Goal: Check status: Check status

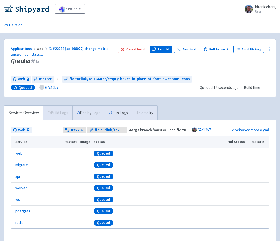
click at [80, 64] on h3 "Build # 5" at bounding box center [62, 62] width 103 height 6
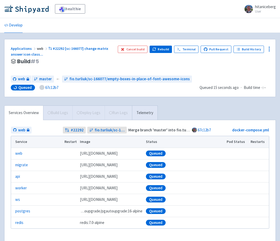
click at [101, 63] on h3 "Build # 5" at bounding box center [62, 62] width 103 height 6
click at [115, 24] on ul "Develop" at bounding box center [139, 25] width 277 height 14
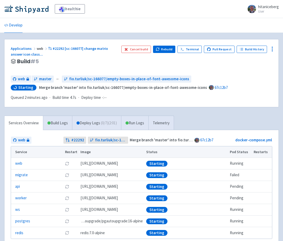
click at [108, 63] on h3 "Build # 5" at bounding box center [64, 62] width 107 height 6
click at [106, 63] on h3 "Build # 5" at bounding box center [64, 62] width 107 height 6
click at [117, 57] on div "Applications web #22292 [sc-166077] change matrix answer icon class ... Build #…" at bounding box center [64, 59] width 107 height 26
click at [93, 117] on link "Deploy Logs ( 0 / 7 ) (10:42)" at bounding box center [97, 123] width 51 height 14
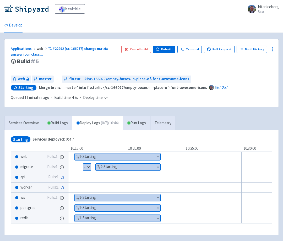
click at [106, 166] on button "Show details" at bounding box center [128, 167] width 65 height 7
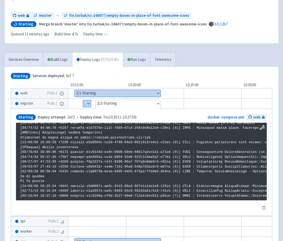
scroll to position [65, 0]
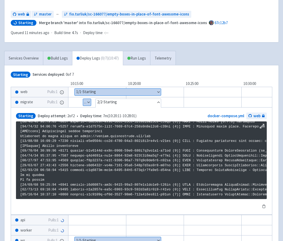
click at [96, 72] on div "Starting Services deployed: 0 of 7" at bounding box center [142, 75] width 262 height 6
click at [157, 102] on button "Hide details" at bounding box center [129, 102] width 66 height 7
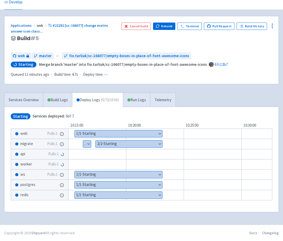
click at [86, 144] on button "Show details" at bounding box center [87, 144] width 8 height 7
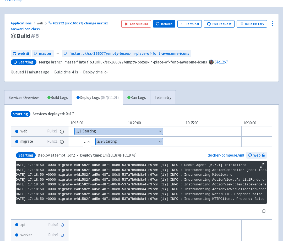
scroll to position [0, 0]
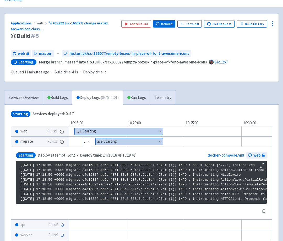
click at [131, 141] on button "Show details" at bounding box center [129, 141] width 67 height 7
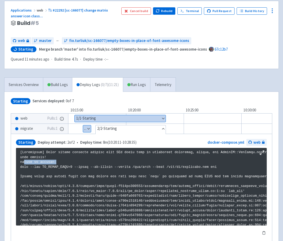
drag, startPoint x: 24, startPoint y: 163, endPoint x: 60, endPoint y: 162, distance: 35.4
click at [130, 96] on div "Starting Services deployed: 0 of 7 10:15:00 10:20:00 10:25:00 10:30:00 10:35:00…" at bounding box center [141, 195] width 275 height 207
click at [140, 24] on div "Cancel build Rebuild Terminal Pull Request Build History" at bounding box center [197, 20] width 151 height 26
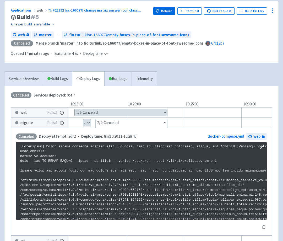
click at [49, 24] on link "A newer build is available →" at bounding box center [80, 24] width 138 height 6
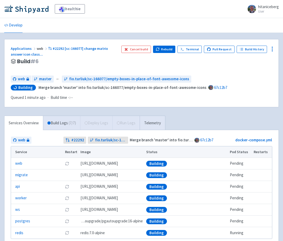
click at [126, 105] on div "Applications web #22292 [sc-166077] change matrix answer icon class ... Build #…" at bounding box center [141, 73] width 275 height 68
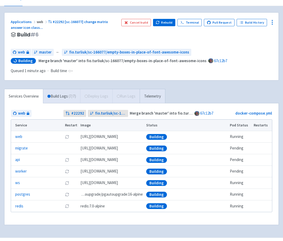
scroll to position [27, 0]
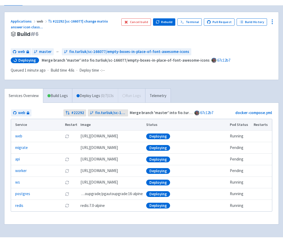
click at [136, 35] on div "Cancel build Rebuild Terminal Pull Request Build History" at bounding box center [197, 31] width 151 height 26
click at [130, 35] on div "Cancel build Rebuild Terminal Pull Request Build History" at bounding box center [197, 31] width 151 height 26
click at [121, 33] on div "Applications web #22292 [sc-166077] change matrix answer icon class ... Build #…" at bounding box center [142, 31] width 262 height 26
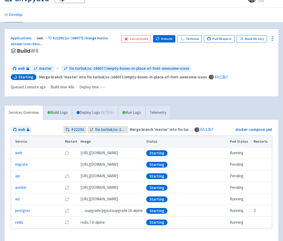
scroll to position [0, 0]
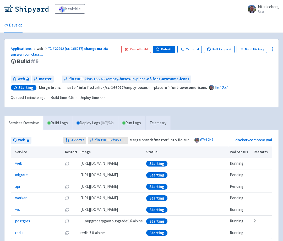
click at [104, 107] on div "Applications web #22292 [sc-166077] change matrix answer icon class ... Build #…" at bounding box center [141, 73] width 275 height 68
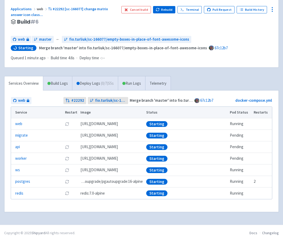
scroll to position [39, 0]
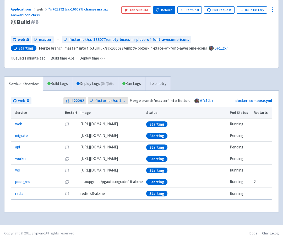
click at [145, 69] on div "Applications web #22292 [sc-166077] change matrix answer icon class ... Build #…" at bounding box center [141, 109] width 275 height 219
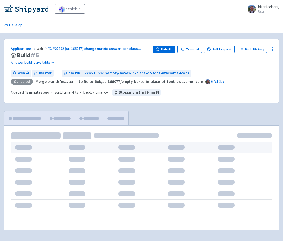
scroll to position [19, 0]
